Goal: Transaction & Acquisition: Purchase product/service

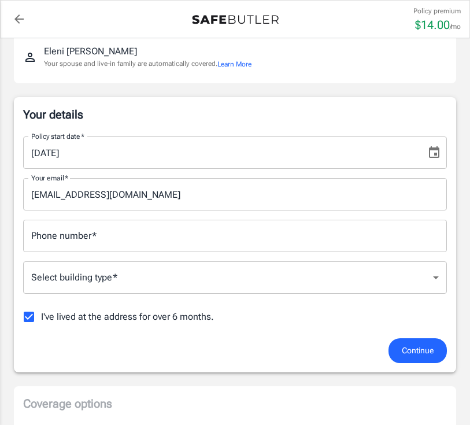
scroll to position [105, 0]
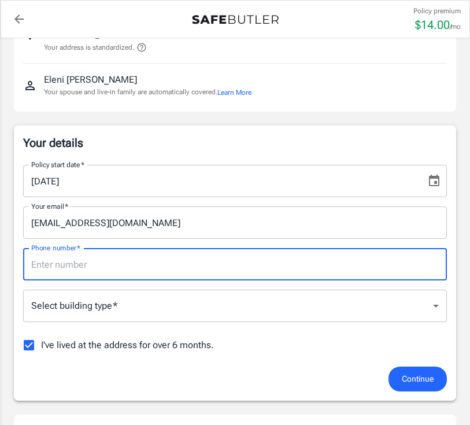
click at [205, 261] on input "Phone number   *" at bounding box center [235, 264] width 424 height 32
type input "5714050528"
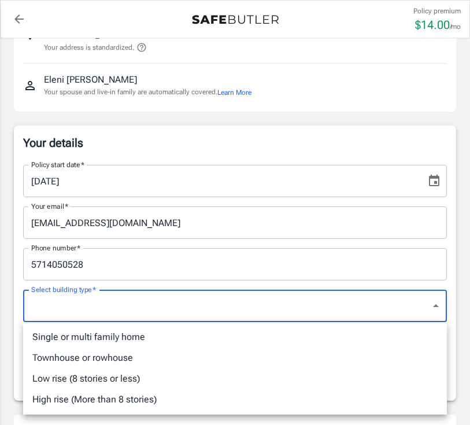
click at [132, 398] on li "High rise (More than 8 stories)" at bounding box center [235, 399] width 424 height 21
type input "highrise"
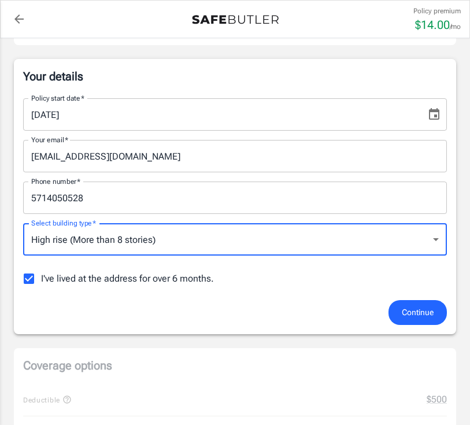
scroll to position [276, 0]
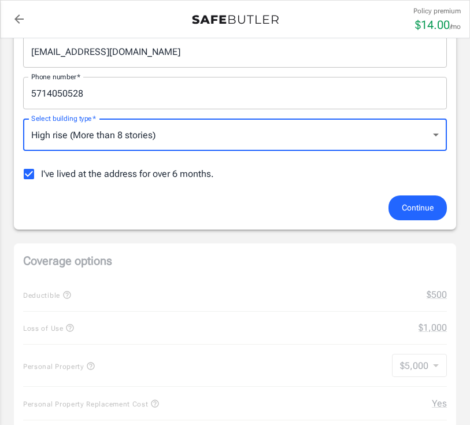
click at [49, 179] on span "I've lived at the address for over 6 months." at bounding box center [127, 174] width 173 height 14
click at [41, 179] on input "I've lived at the address for over 6 months." at bounding box center [29, 174] width 24 height 24
checkbox input "false"
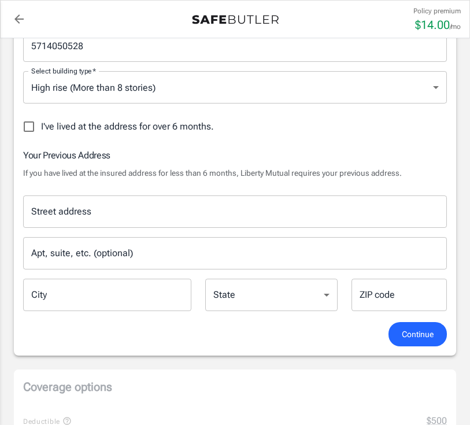
scroll to position [334, 0]
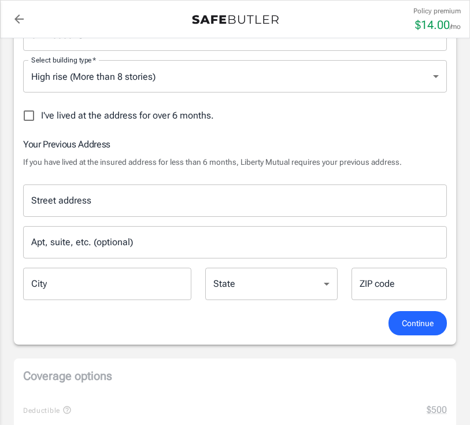
click at [306, 207] on input "Street address" at bounding box center [235, 201] width 414 height 22
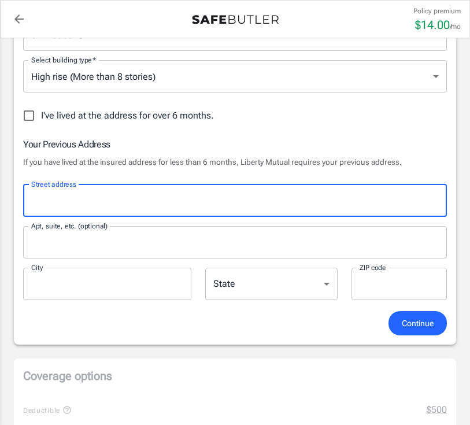
type input "[STREET_ADDRESS]"
type input "301"
type input "[US_STATE] D.C."
type input "20008"
click at [440, 331] on button "Continue" at bounding box center [418, 323] width 58 height 25
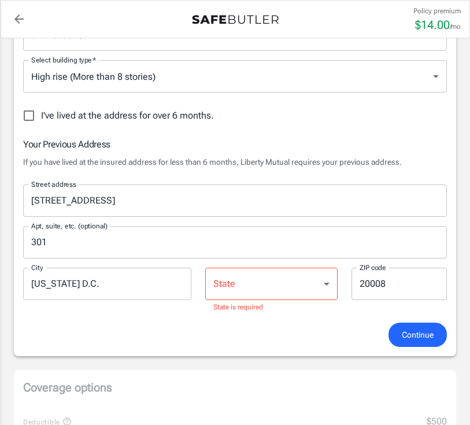
click at [296, 282] on select "[US_STATE] [US_STATE] [US_STATE] [US_STATE] [US_STATE] [US_STATE] [US_STATE] [U…" at bounding box center [271, 284] width 132 height 32
select select "DC"
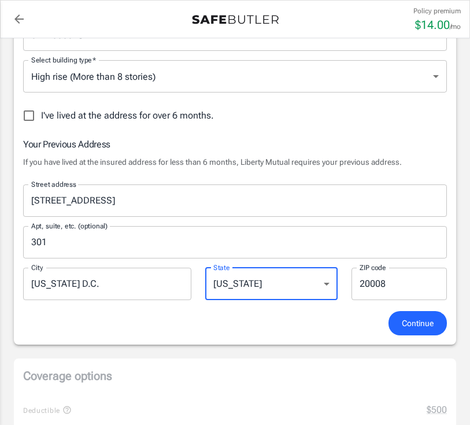
click at [419, 325] on span "Continue" at bounding box center [418, 323] width 32 height 14
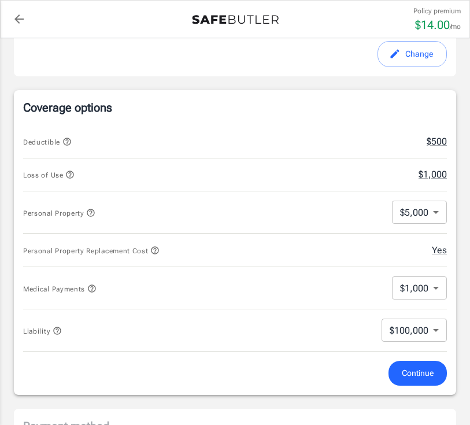
scroll to position [461, 0]
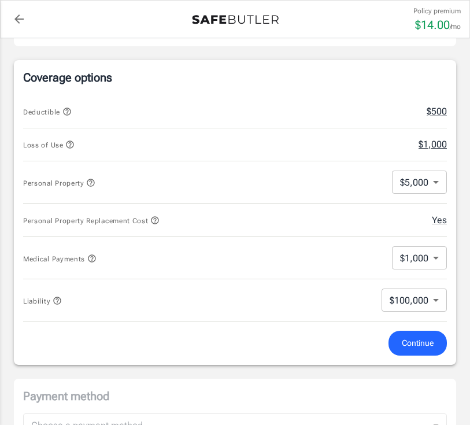
click at [440, 146] on button "$1,000" at bounding box center [433, 145] width 28 height 14
